Goal: Task Accomplishment & Management: Manage account settings

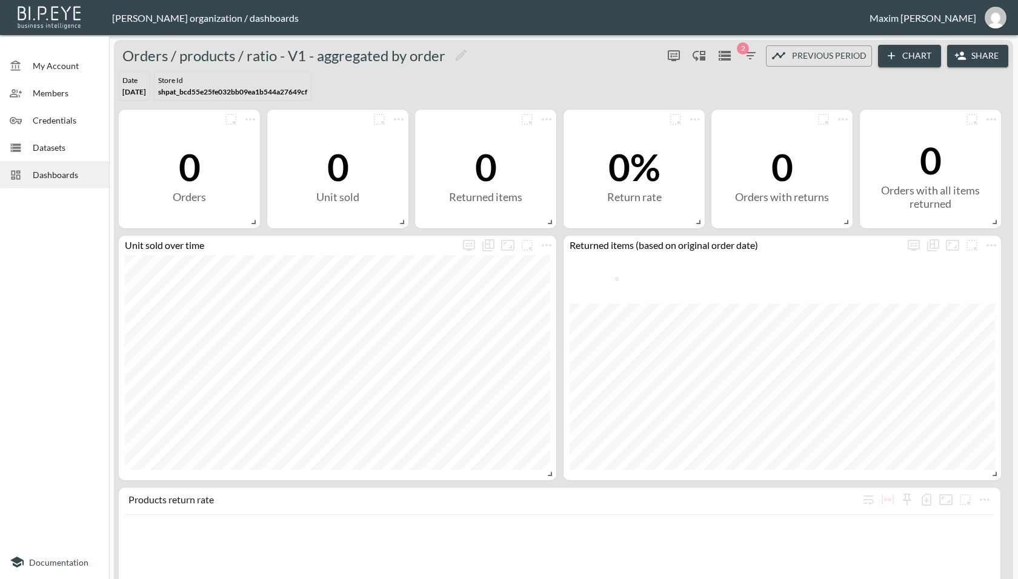
click at [62, 112] on div "Credentials" at bounding box center [54, 120] width 109 height 27
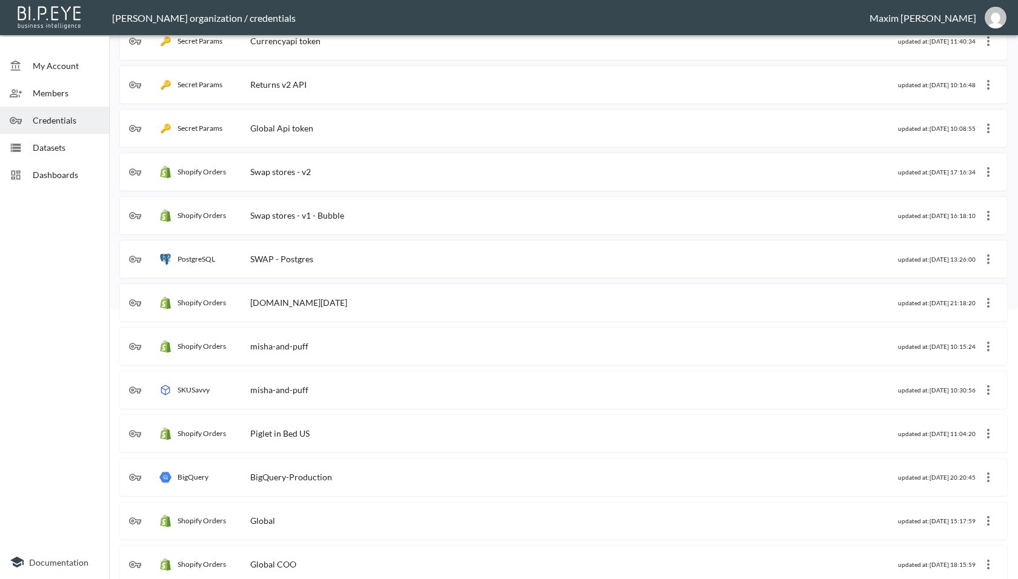
scroll to position [292, 0]
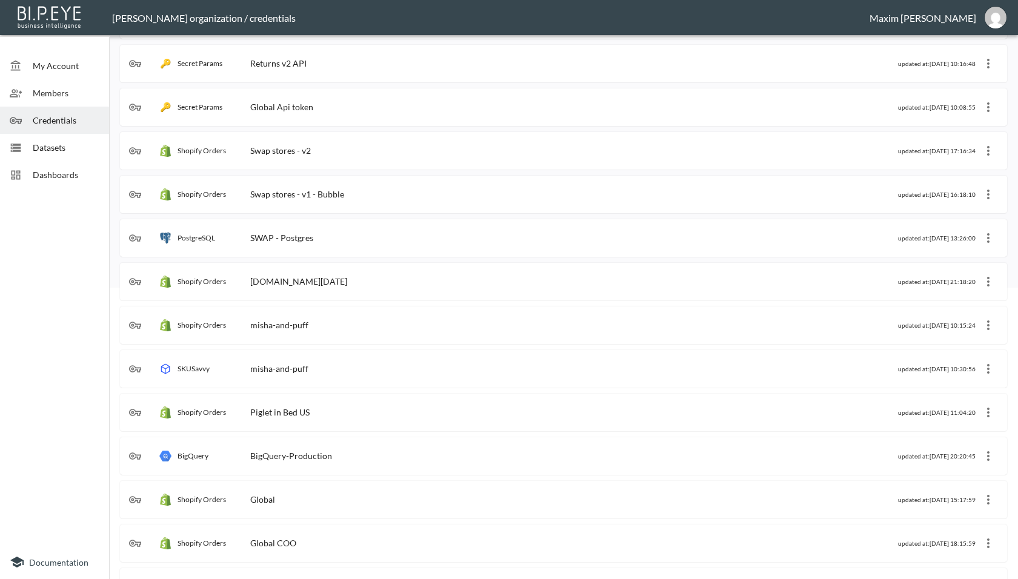
click at [301, 193] on div "Swap stores - v1 - Bubble" at bounding box center [297, 194] width 94 height 10
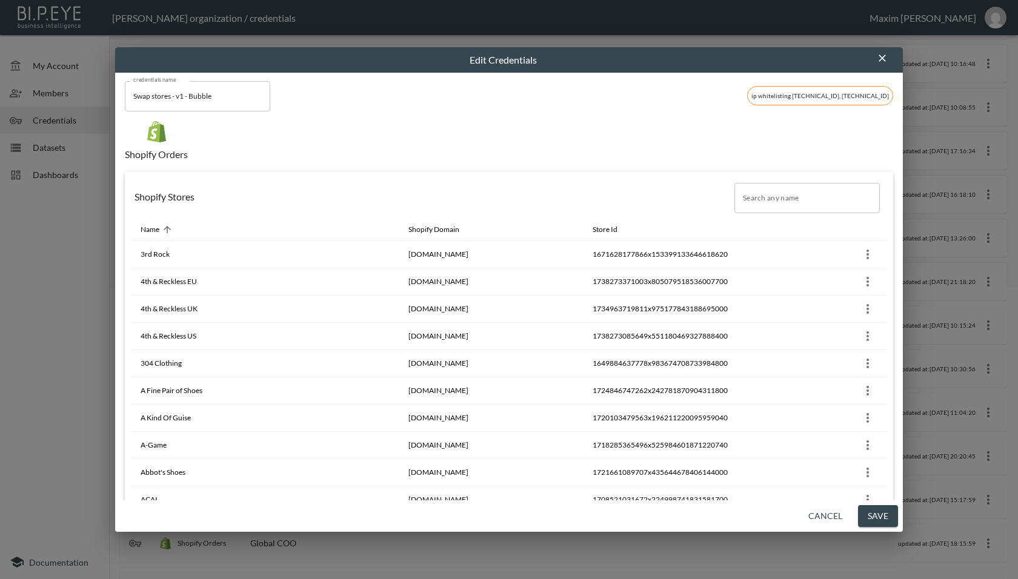
click at [808, 189] on input "Search any name" at bounding box center [807, 198] width 145 height 30
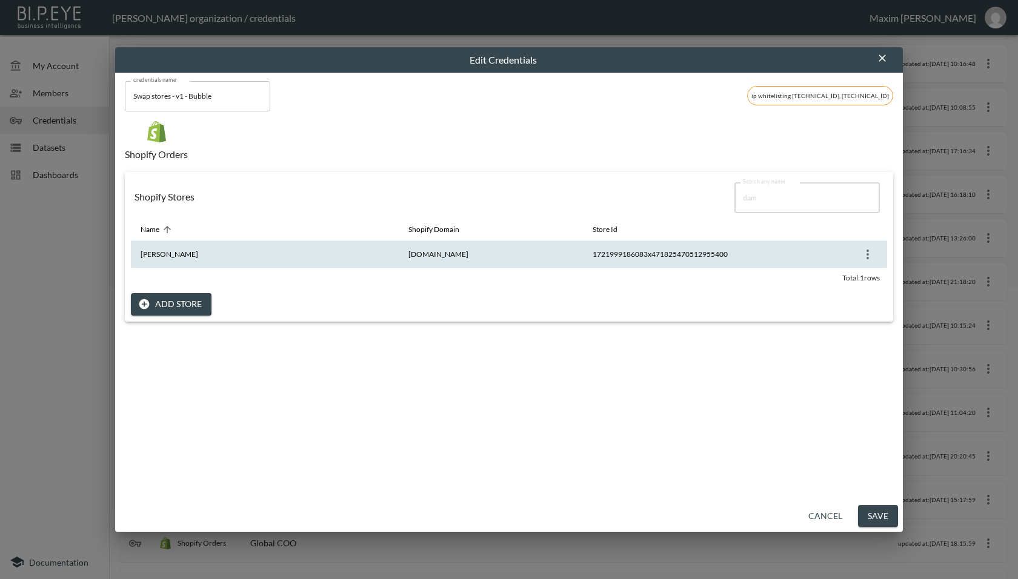
type input "dam"
click at [867, 253] on icon "more" at bounding box center [868, 254] width 15 height 15
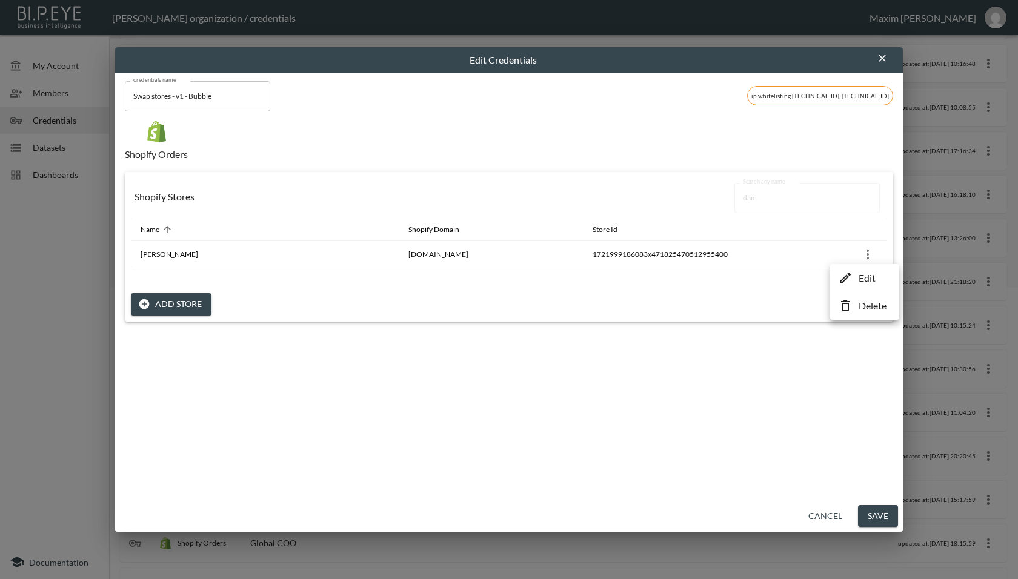
click at [863, 276] on p "Edit" at bounding box center [867, 278] width 17 height 15
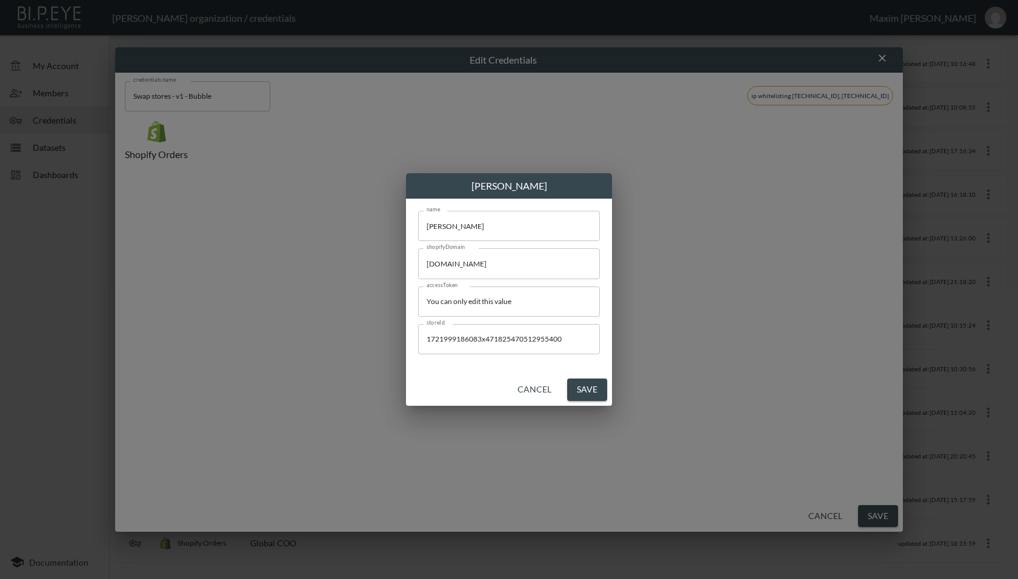
click at [810, 258] on div "[PERSON_NAME] name [PERSON_NAME] name shopifyDomain [DOMAIN_NAME] shopifyDomain…" at bounding box center [509, 289] width 1018 height 579
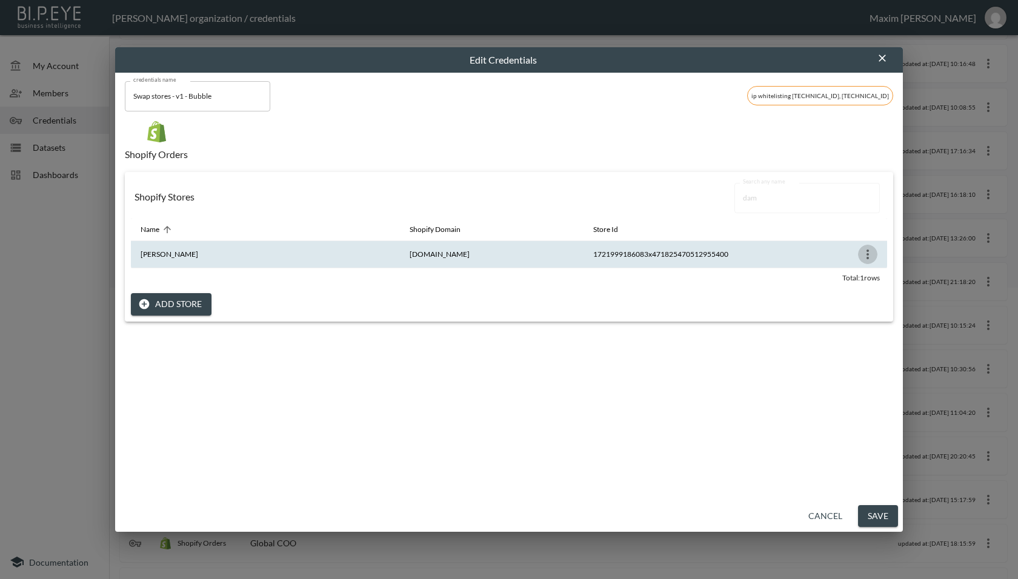
click at [863, 255] on icon "more" at bounding box center [868, 254] width 15 height 15
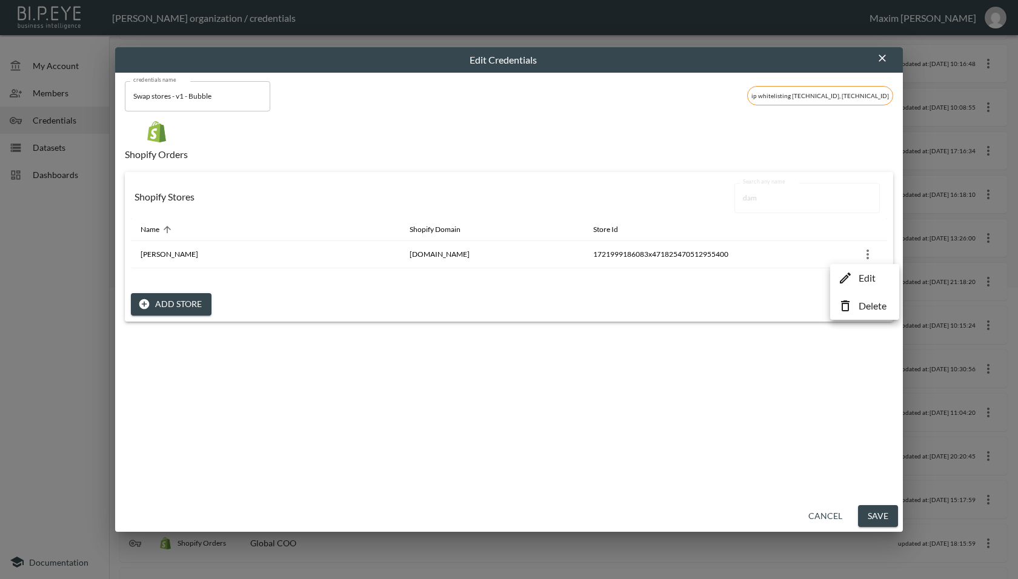
click at [859, 270] on li "Edit" at bounding box center [864, 278] width 63 height 22
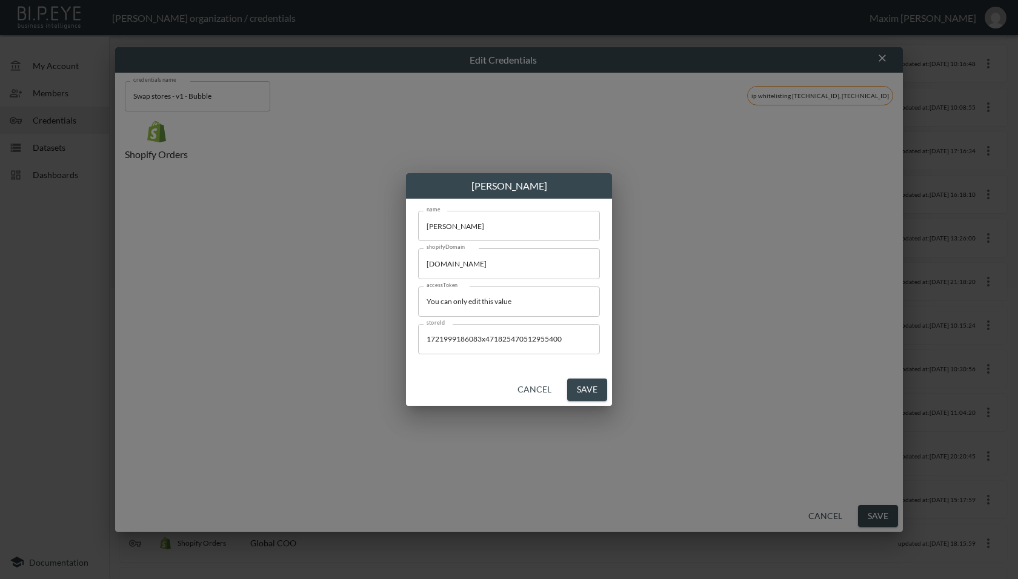
click at [527, 387] on button "Cancel" at bounding box center [535, 390] width 44 height 22
